Goal: Information Seeking & Learning: Learn about a topic

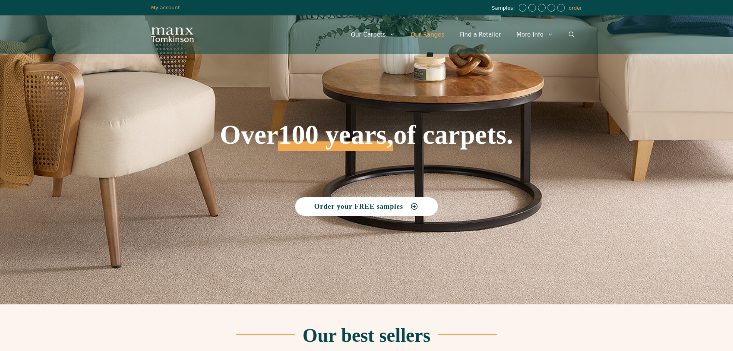
click at [424, 33] on link "Our Ranges" at bounding box center [427, 34] width 49 height 23
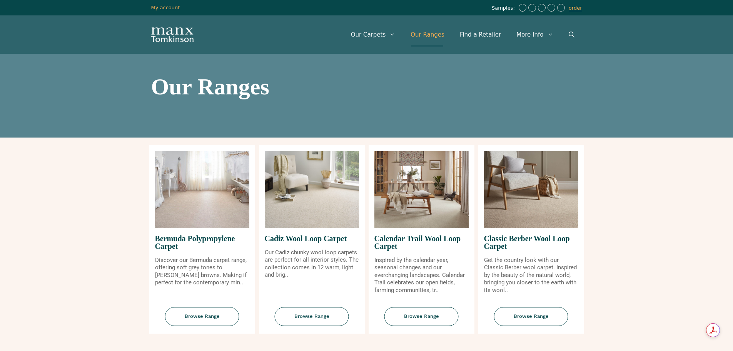
click at [310, 193] on img at bounding box center [312, 189] width 94 height 77
click at [309, 316] on span "Browse Range" at bounding box center [312, 316] width 74 height 19
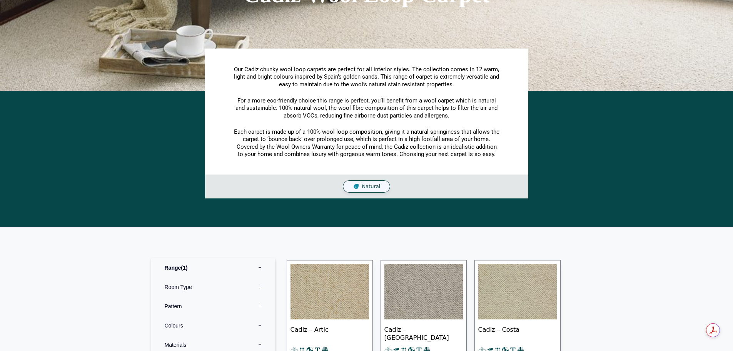
scroll to position [308, 0]
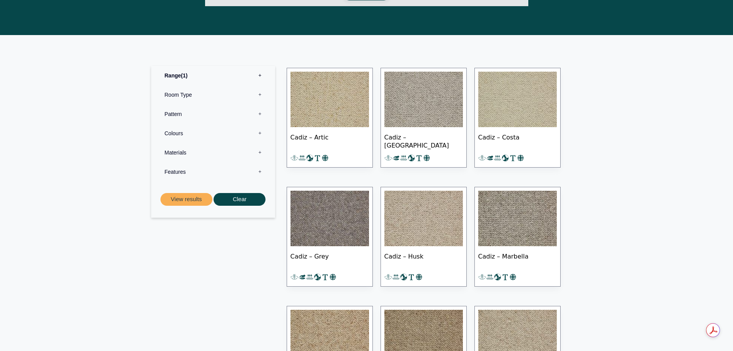
click at [339, 110] on img at bounding box center [330, 99] width 79 height 55
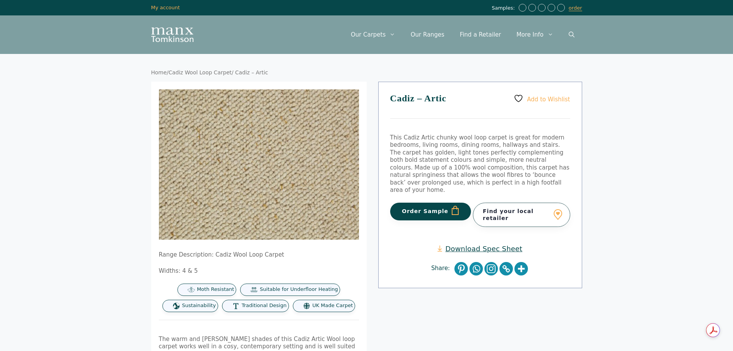
click at [212, 72] on link "Cadiz Wool Loop Carpet" at bounding box center [200, 72] width 63 height 6
click at [442, 39] on link "Our Ranges" at bounding box center [427, 34] width 49 height 23
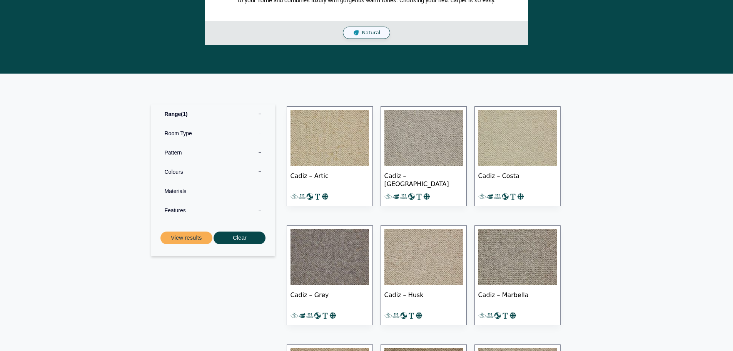
scroll to position [77, 0]
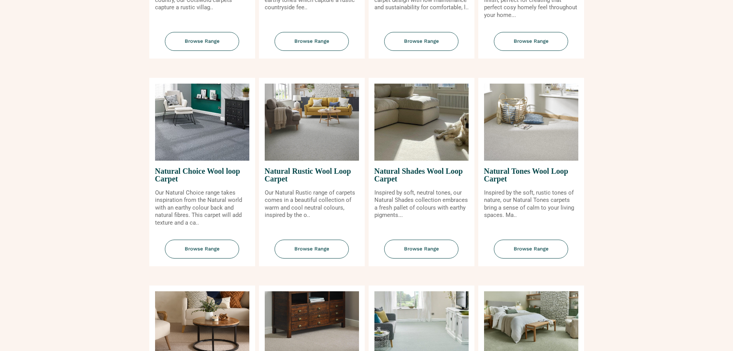
scroll to position [500, 0]
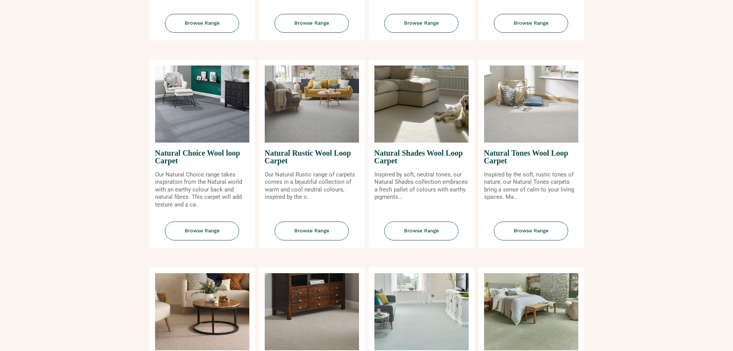
click at [318, 122] on img at bounding box center [312, 103] width 94 height 77
click at [321, 229] on span "Browse Range" at bounding box center [312, 230] width 74 height 19
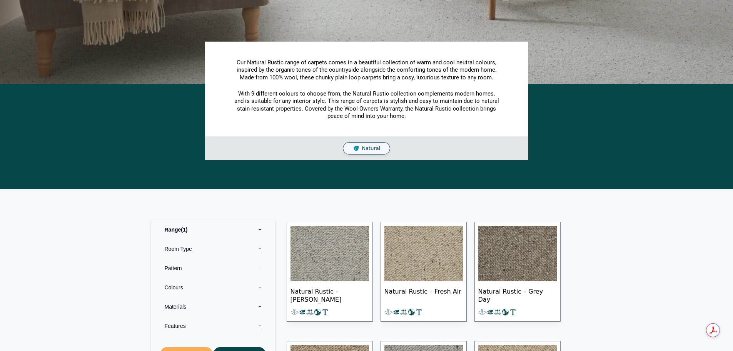
scroll to position [308, 0]
